Goal: Transaction & Acquisition: Subscribe to service/newsletter

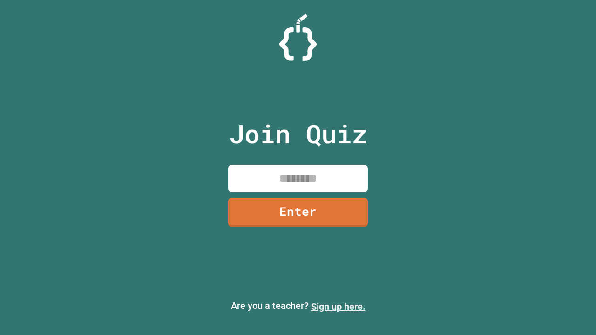
click at [338, 307] on link "Sign up here." at bounding box center [338, 306] width 55 height 11
